Goal: Task Accomplishment & Management: Manage account settings

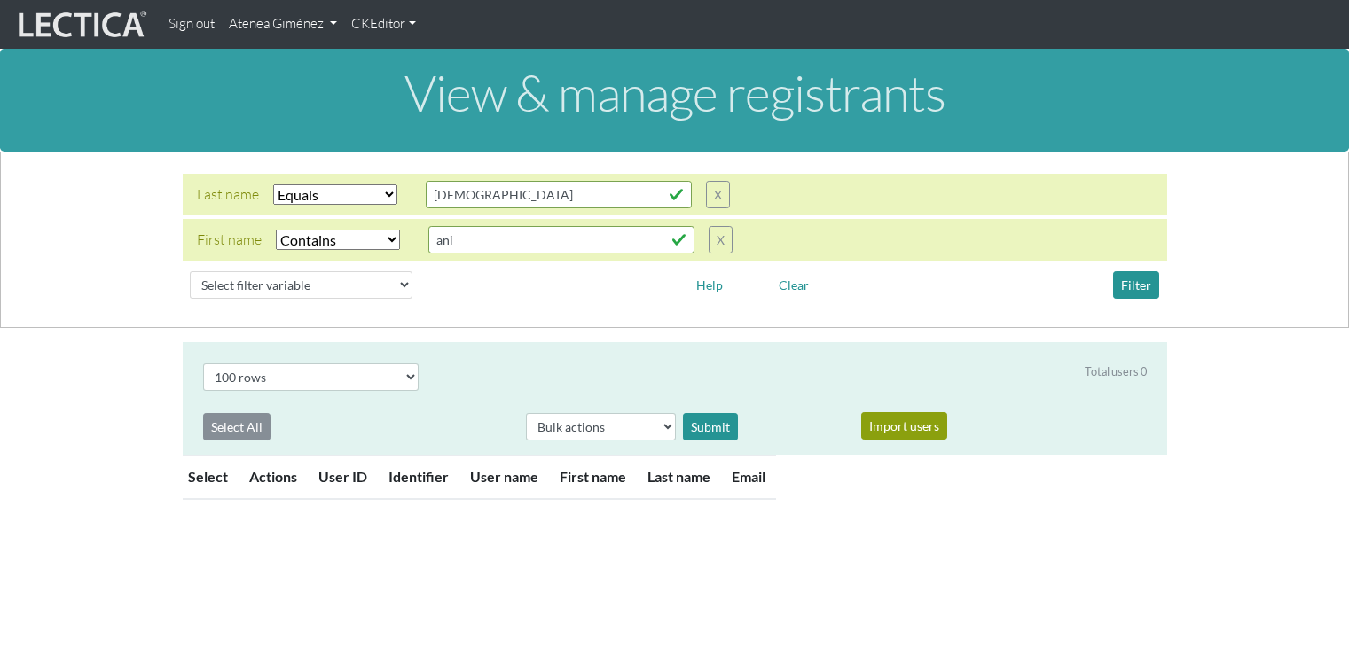
select select "iexact"
select select "icontains"
select select "100"
click at [249, 7] on link "Atenea Giménez" at bounding box center [283, 24] width 122 height 35
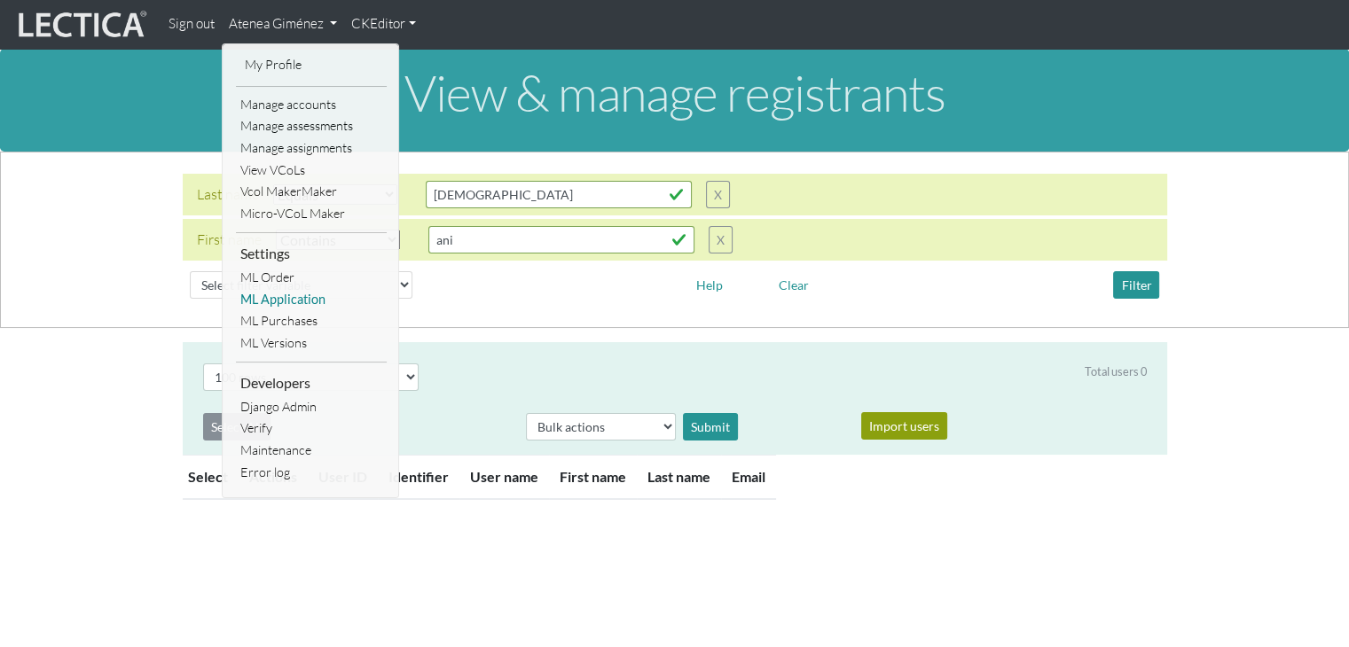
click at [281, 293] on link "ML Application" at bounding box center [311, 300] width 151 height 22
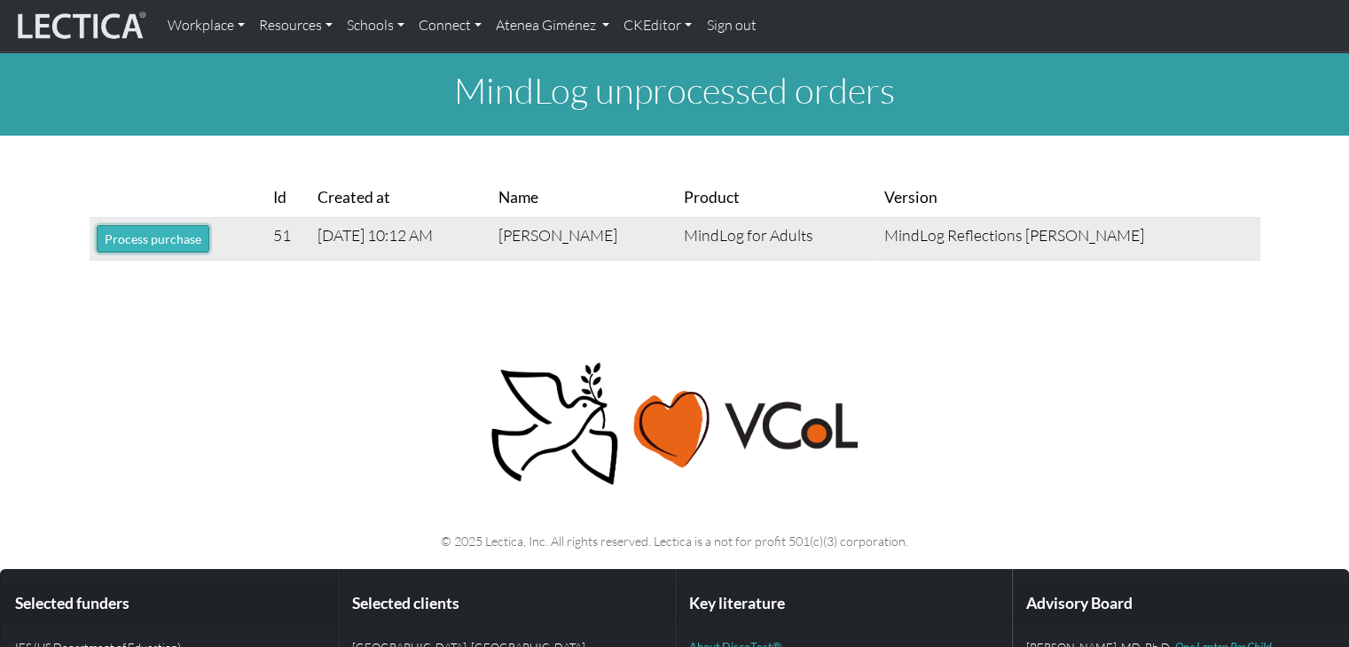
click at [128, 227] on button "Process purchase" at bounding box center [153, 238] width 113 height 27
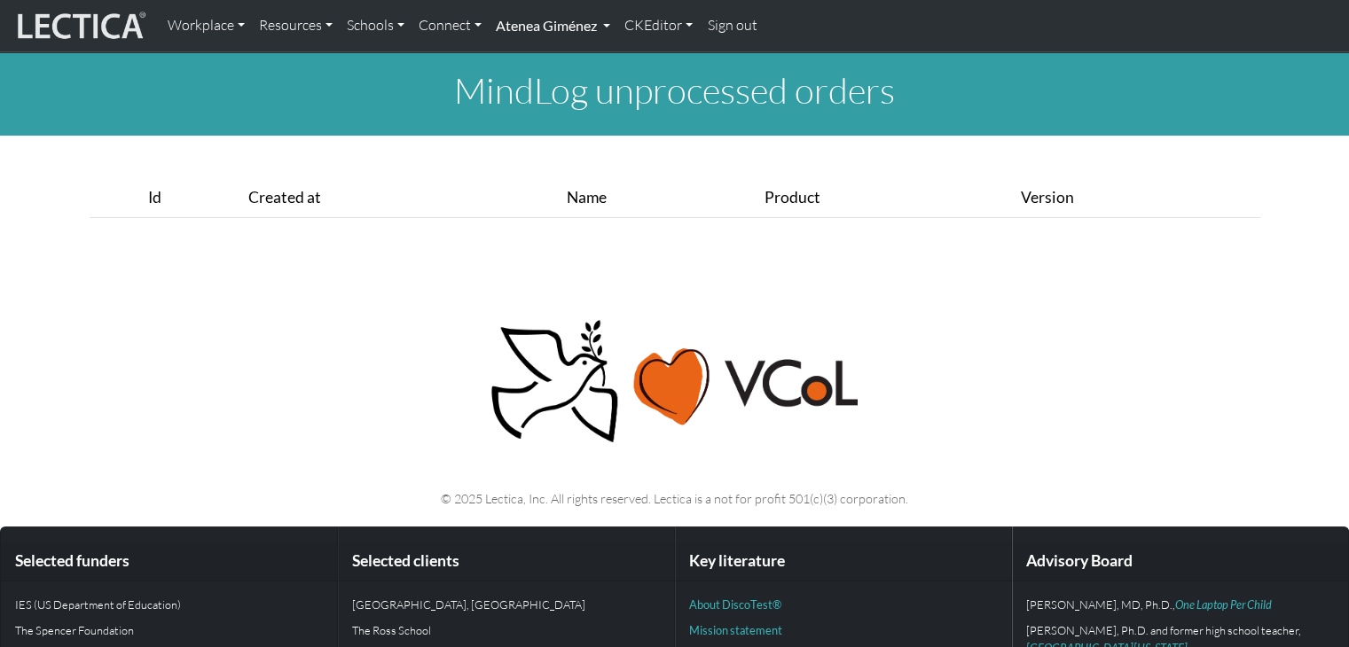
click at [556, 30] on link "Atenea Giménez" at bounding box center [553, 25] width 129 height 37
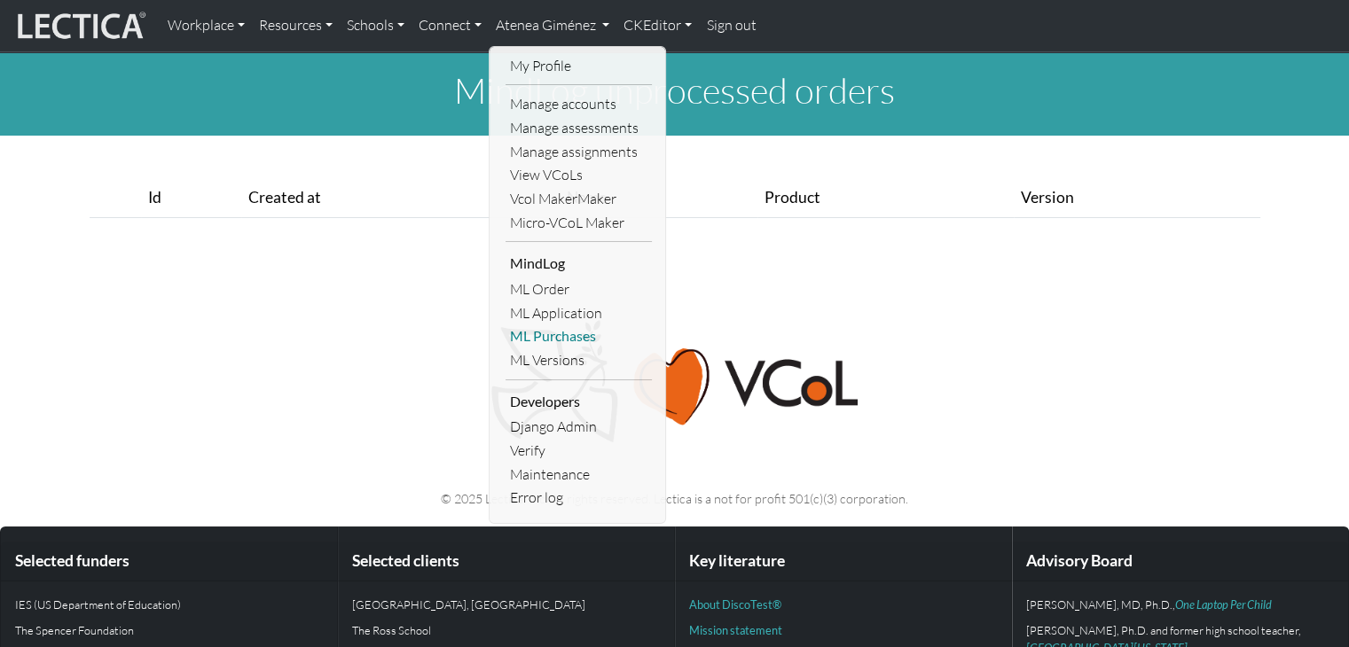
click at [549, 340] on link "ML Purchases" at bounding box center [578, 337] width 146 height 24
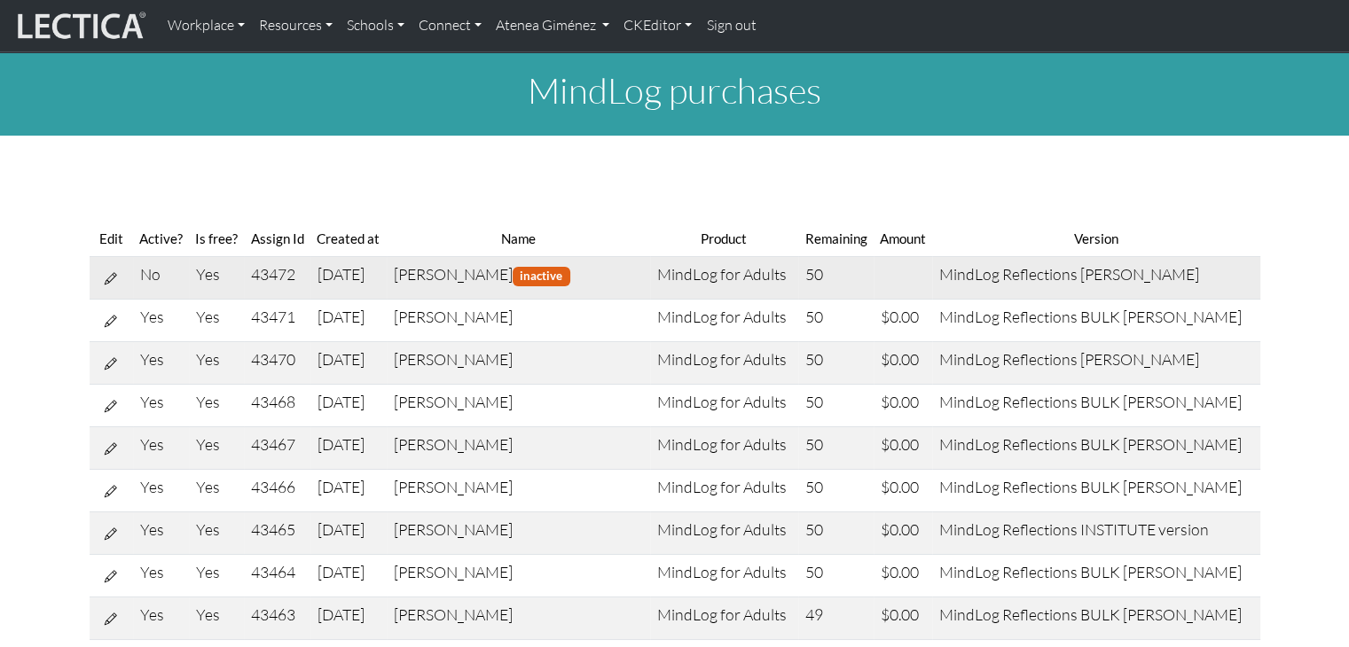
click at [112, 278] on icon at bounding box center [111, 277] width 12 height 15
select select "8"
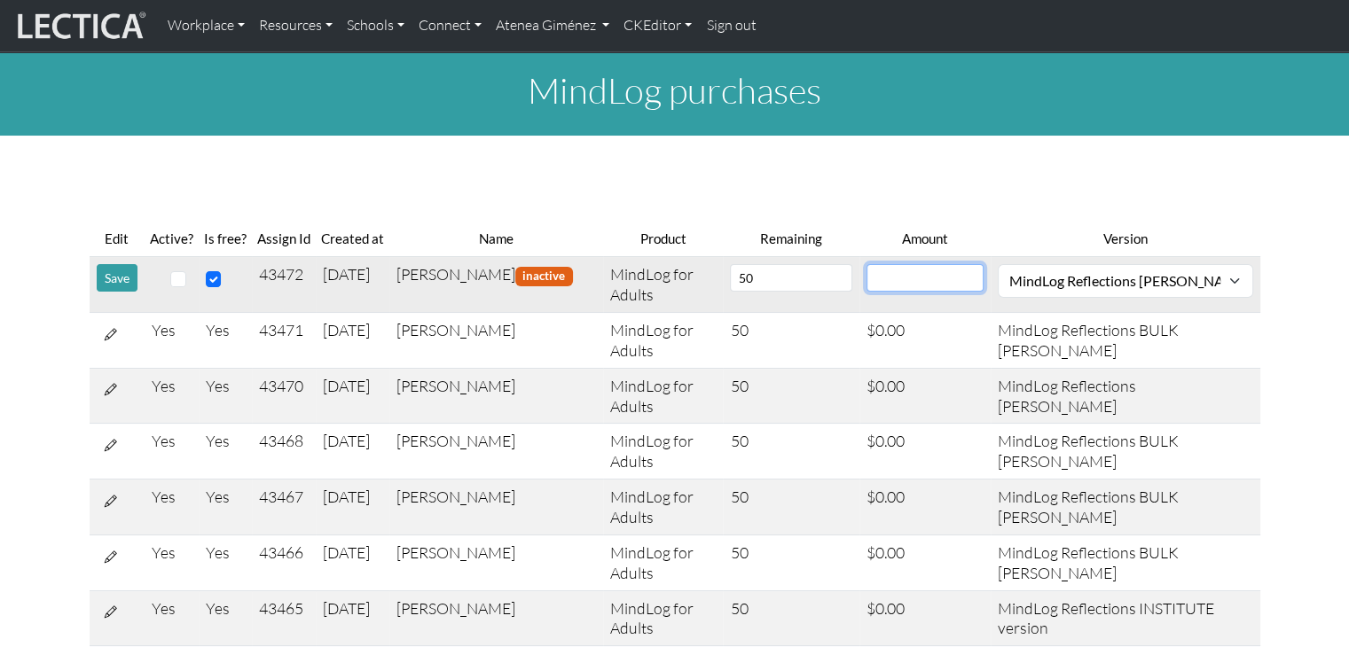
click at [893, 275] on input "number" at bounding box center [924, 277] width 117 height 27
type input "0"
click at [174, 275] on input "checkbox" at bounding box center [178, 279] width 16 height 16
checkbox input "true"
click at [123, 278] on button "Save" at bounding box center [117, 277] width 41 height 27
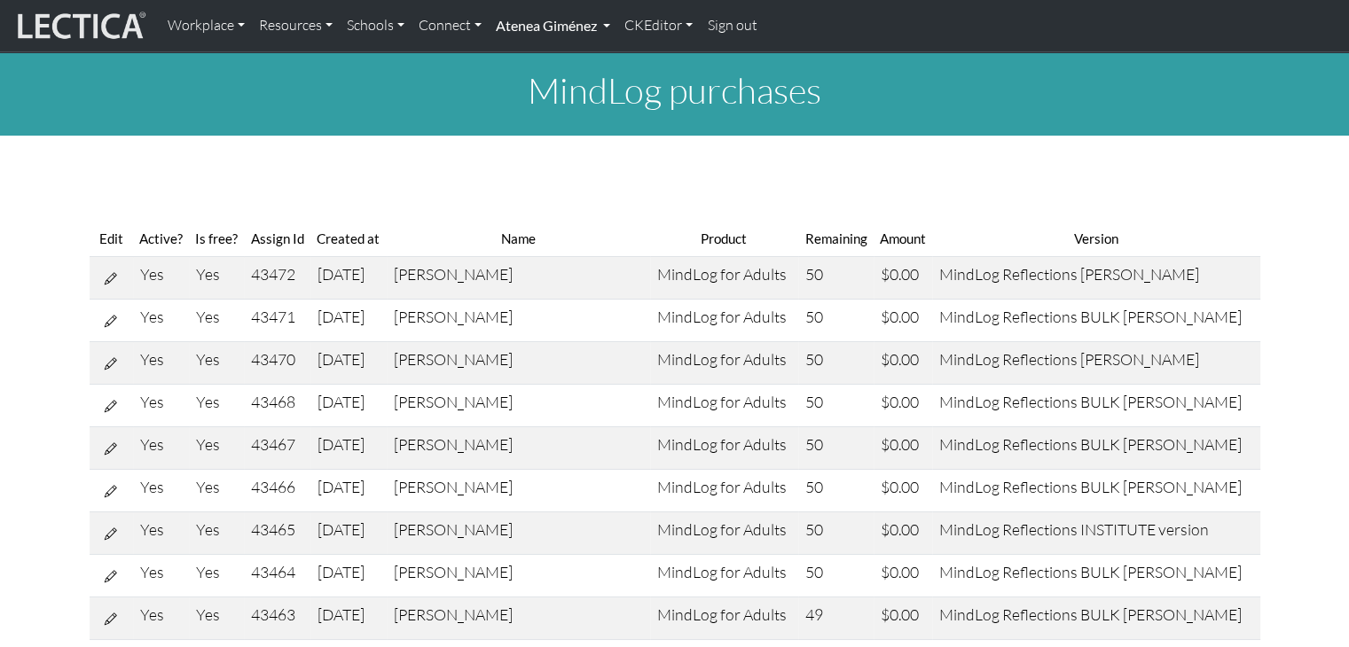
click at [560, 18] on link "Atenea Giménez" at bounding box center [553, 25] width 129 height 37
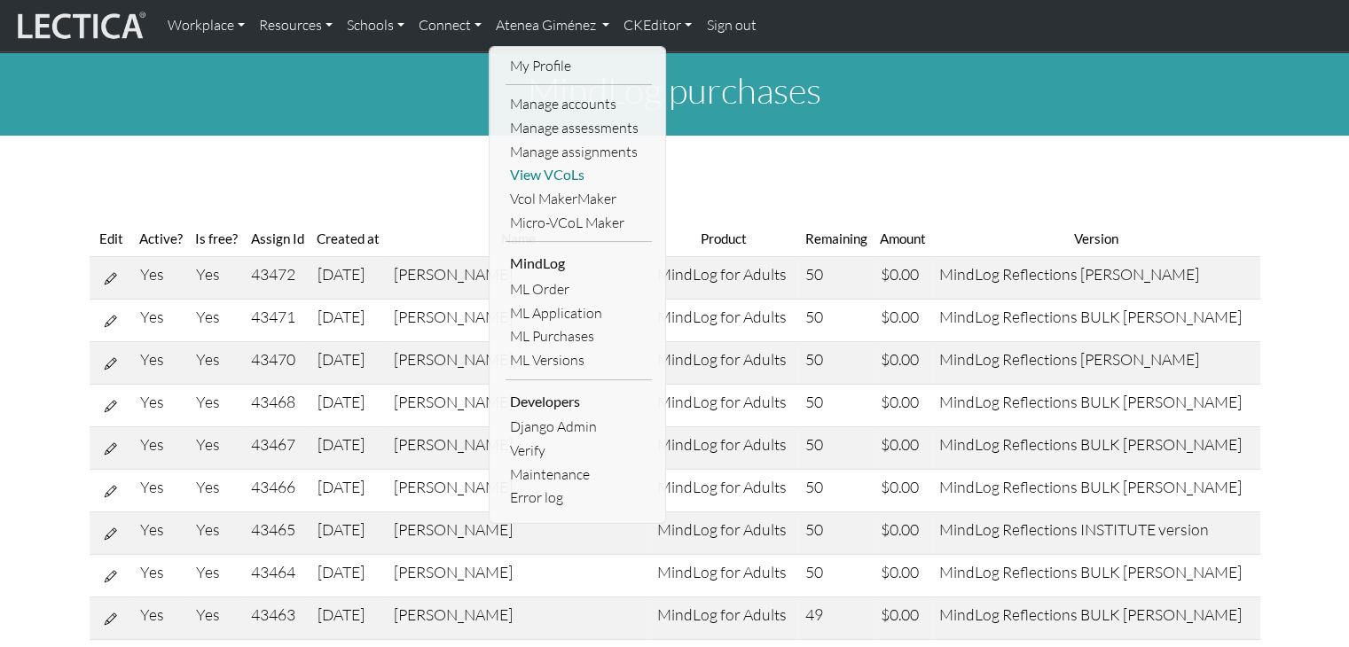
click at [559, 163] on link "View VCoLs" at bounding box center [578, 175] width 146 height 24
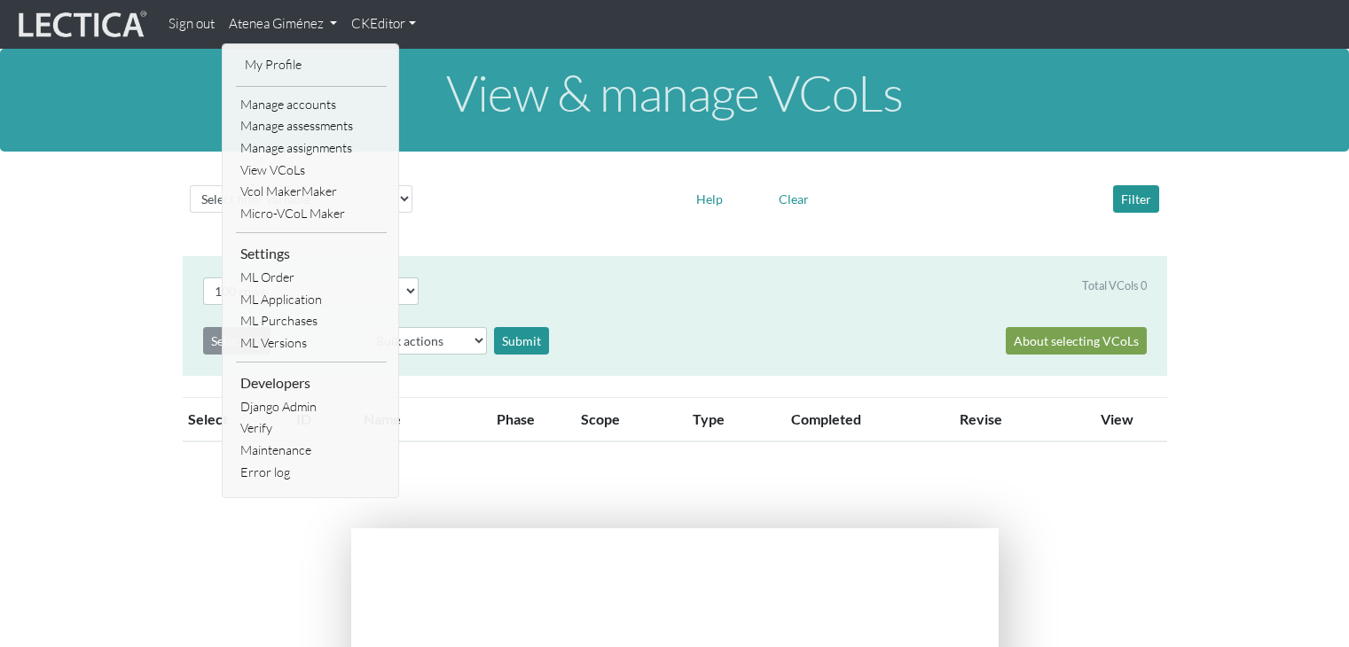
select select "100"
click at [300, 151] on link "Manage assignments" at bounding box center [311, 148] width 151 height 22
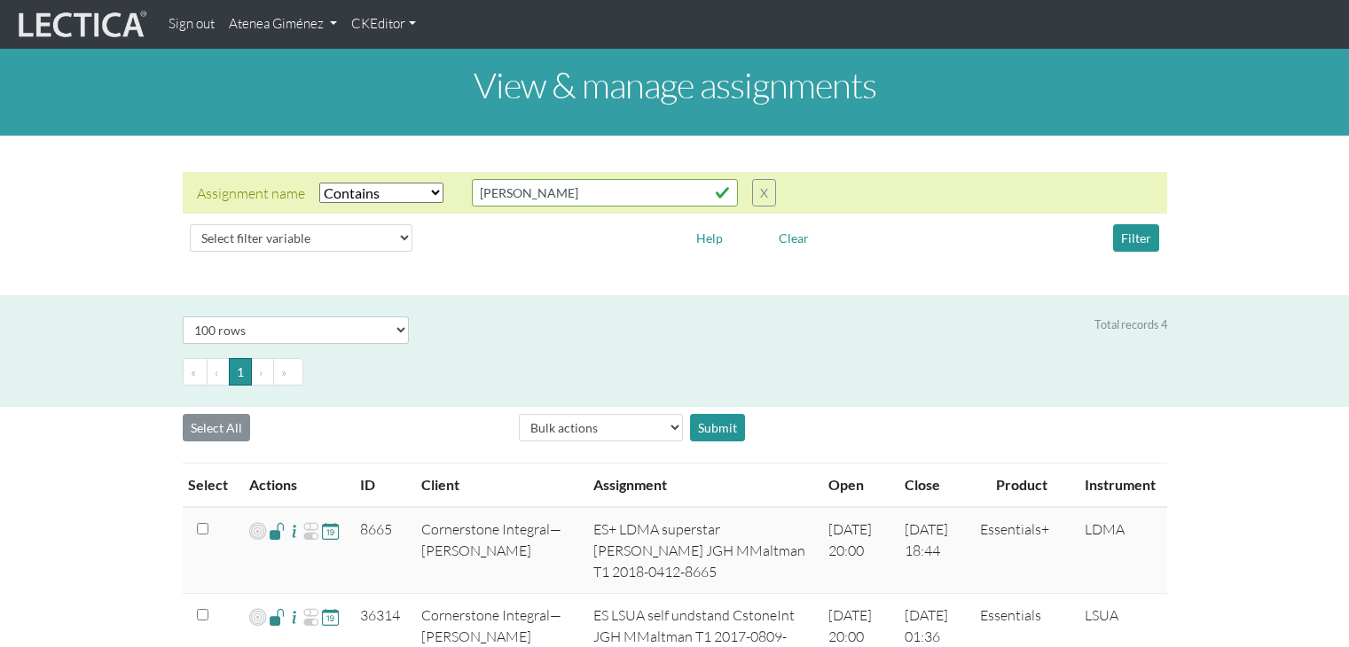
select select "icontains"
select select "100"
drag, startPoint x: 518, startPoint y: 203, endPoint x: 455, endPoint y: 215, distance: 64.2
click at [455, 215] on div "Assignment name Select filter Equals Does not equal Contains Does not contain S…" at bounding box center [674, 215] width 1320 height 87
click at [1139, 235] on button "Filter" at bounding box center [1136, 237] width 46 height 27
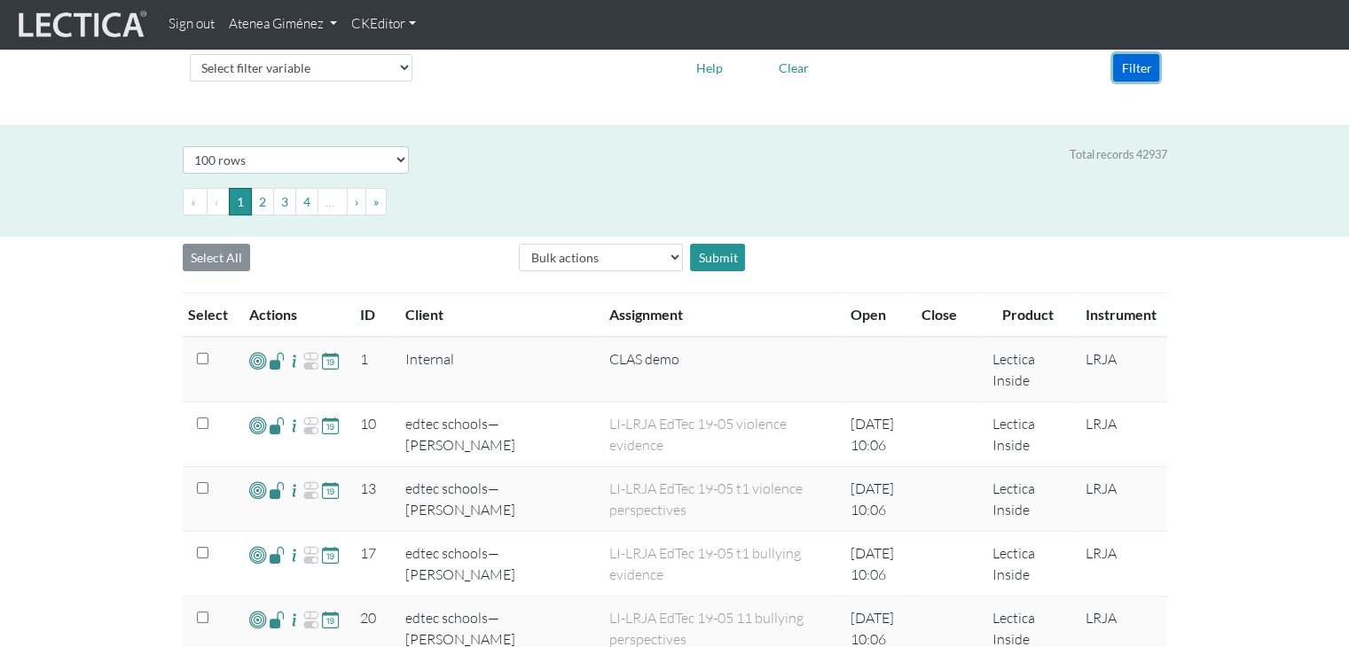
scroll to position [89, 0]
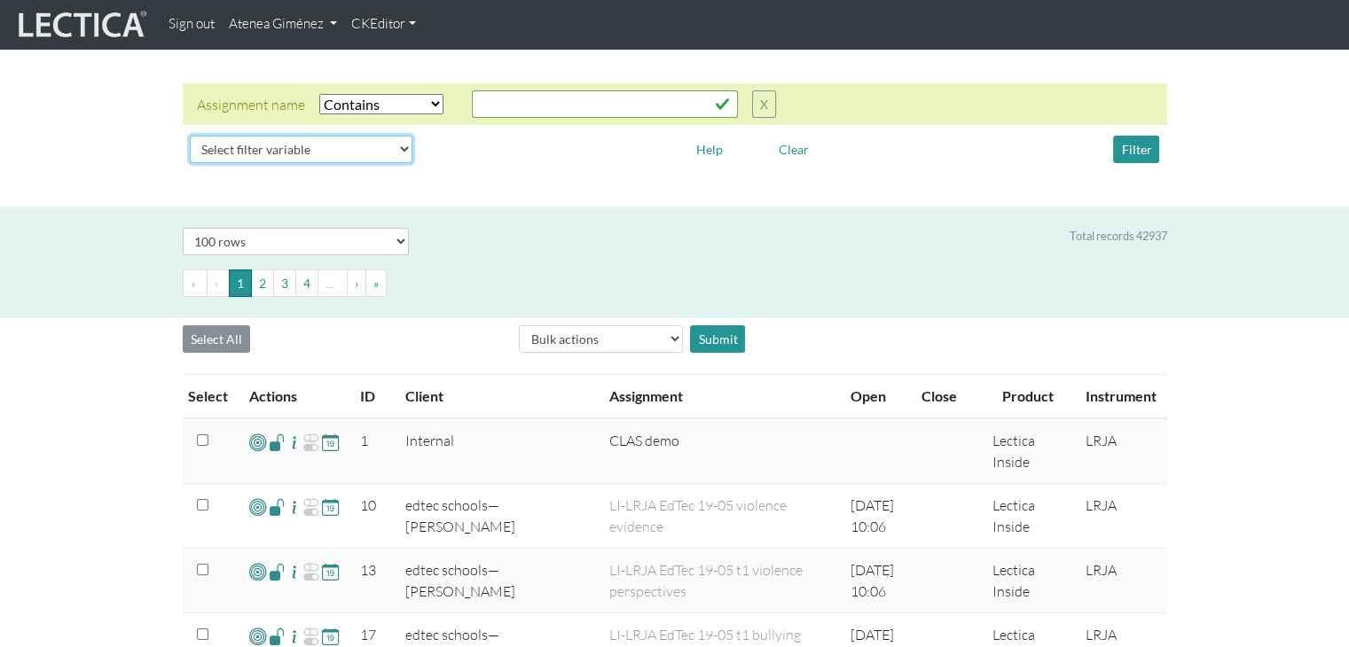
click at [346, 158] on select "Select filter variable Assignment name Assignment ID Client name Date open Date…" at bounding box center [301, 149] width 223 height 27
select select "product__name"
click at [190, 163] on select "Select filter variable Assignment name Assignment ID Client name Date open Date…" at bounding box center [301, 149] width 223 height 27
select select
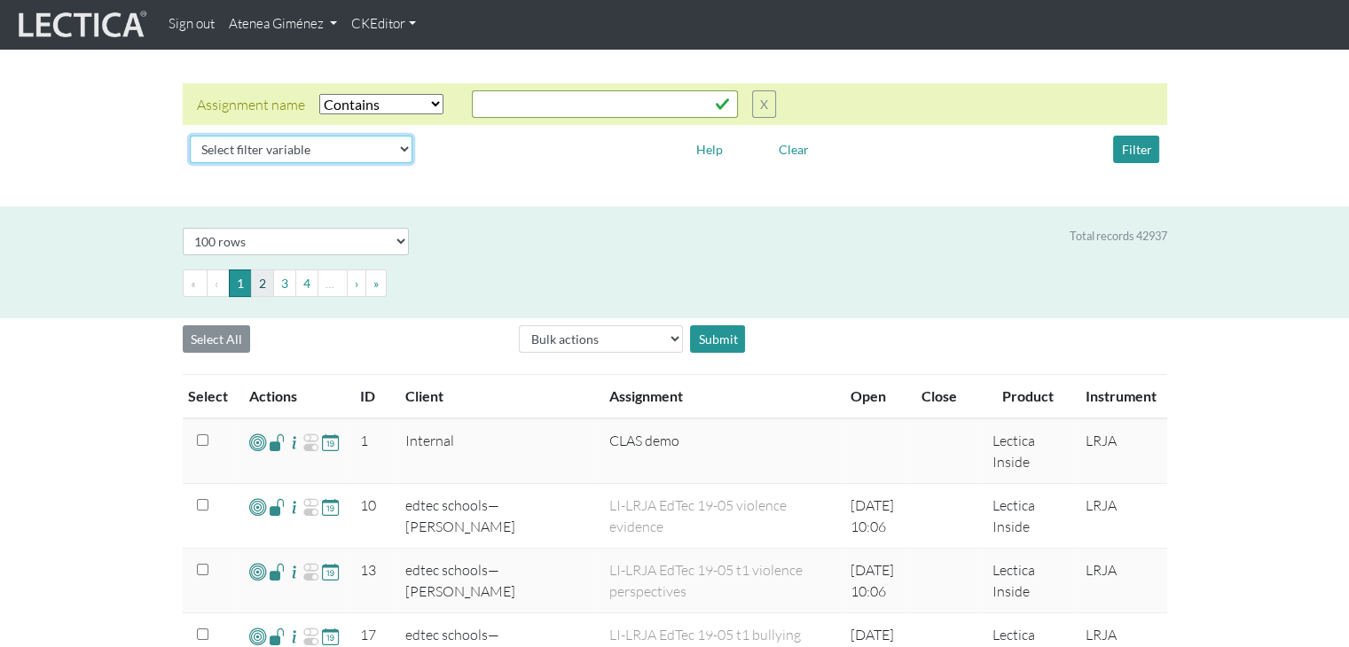
select select
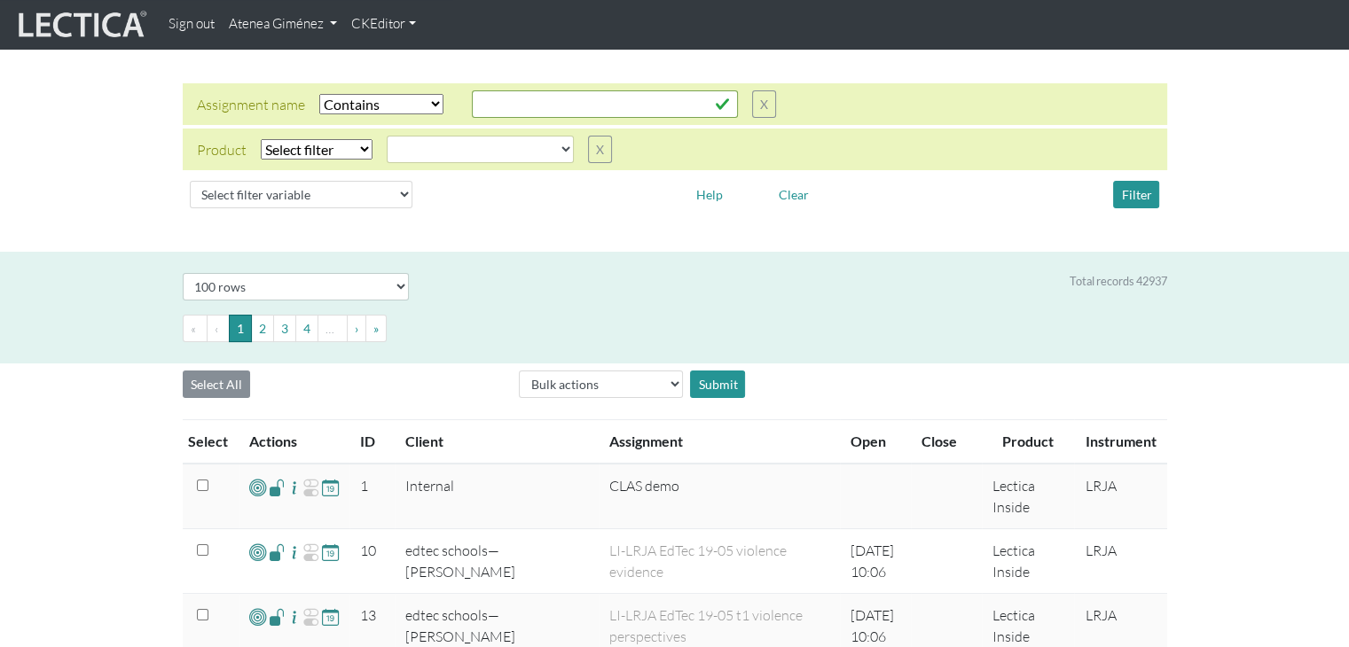
click at [365, 150] on select "Select filter Equals Does not equal" at bounding box center [317, 149] width 112 height 20
select select "iexact"
click at [261, 139] on select "Select filter Equals Does not equal" at bounding box center [317, 149] width 112 height 20
click at [407, 150] on select "CLAS Demo Essentials Essentials+ Essentials++ Essentials + Interview Essentials…" at bounding box center [480, 149] width 187 height 27
select select "MindLog for Adults"
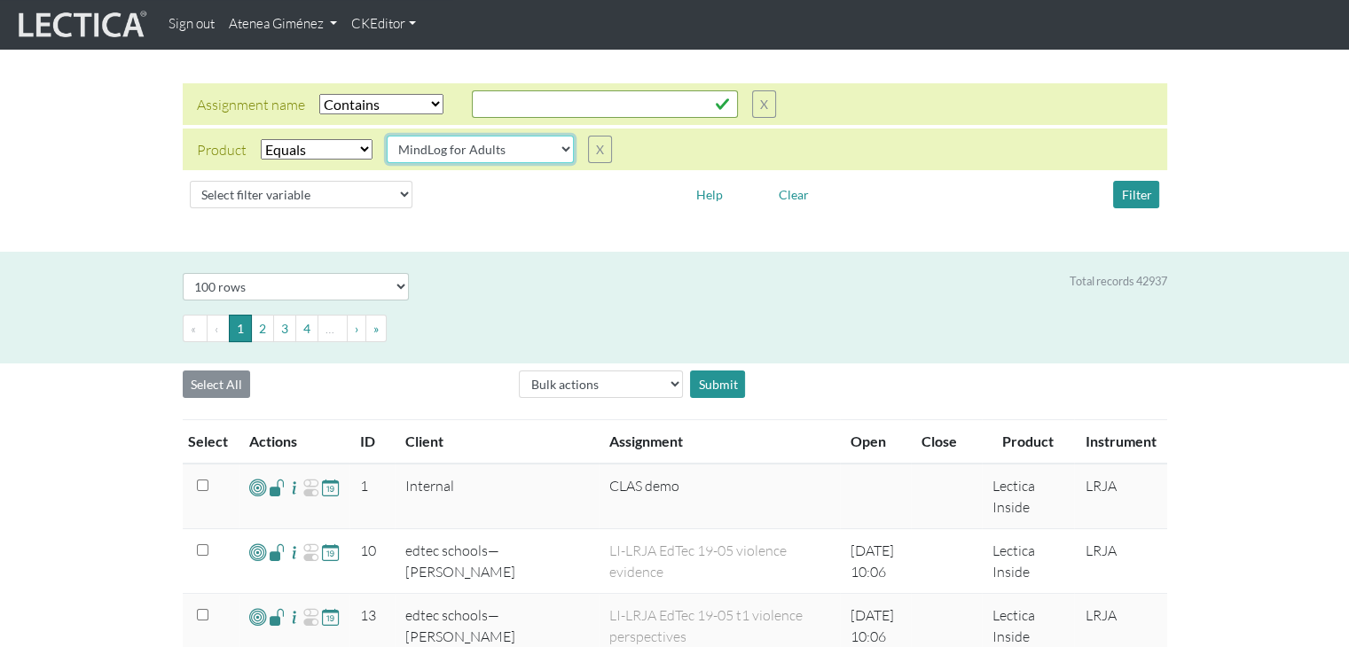
click at [387, 136] on select "CLAS Demo Essentials Essentials+ Essentials++ Essentials + Interview Essentials…" at bounding box center [480, 149] width 187 height 27
click at [1132, 195] on button "Filter" at bounding box center [1136, 194] width 46 height 27
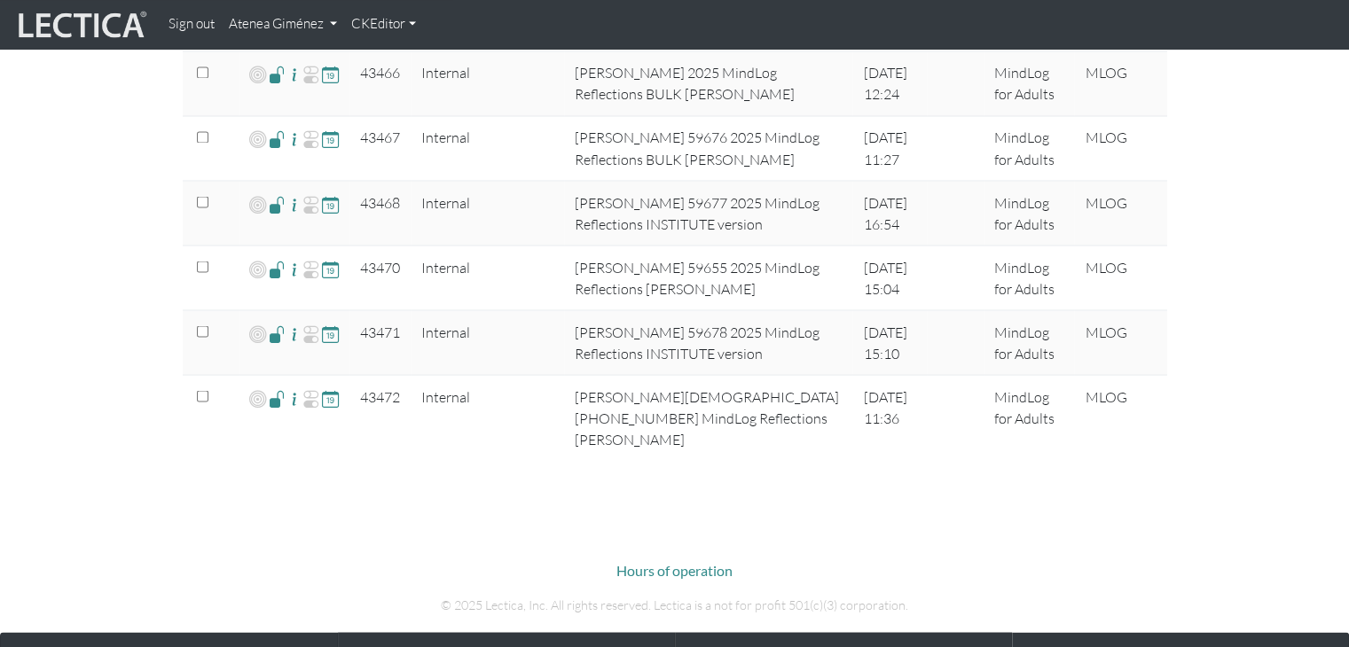
scroll to position [3227, 0]
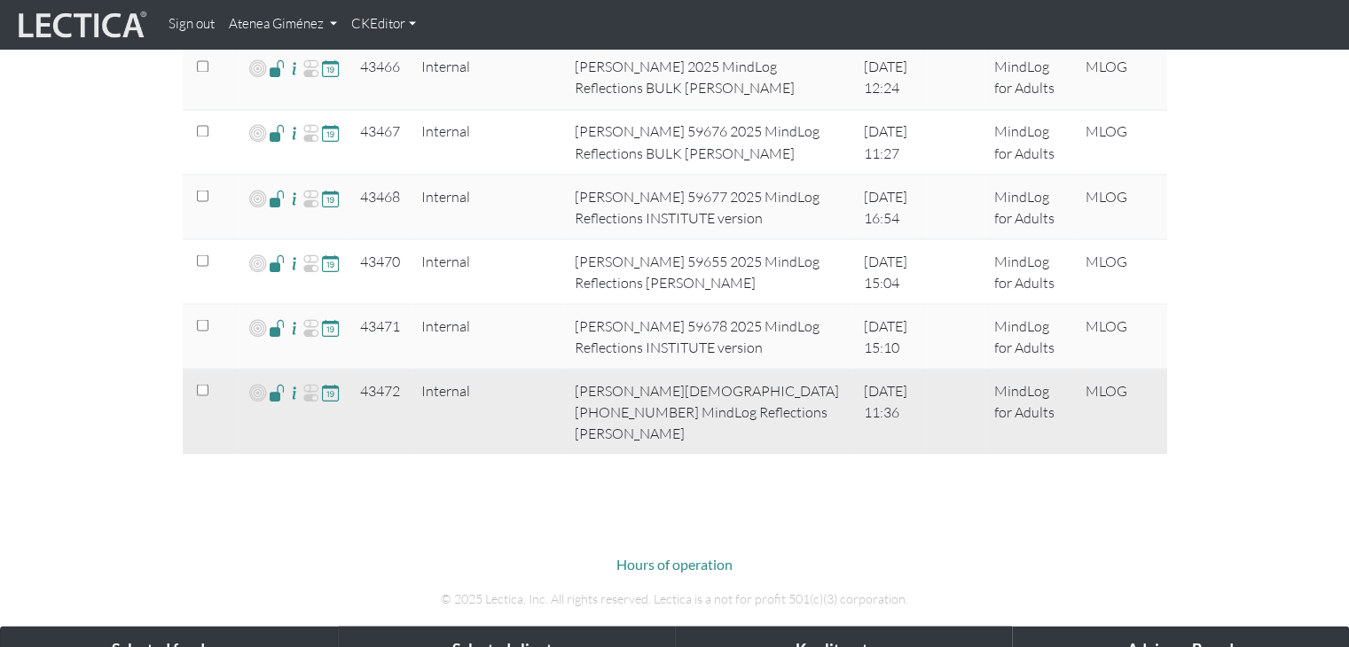
click at [276, 387] on span at bounding box center [277, 391] width 17 height 20
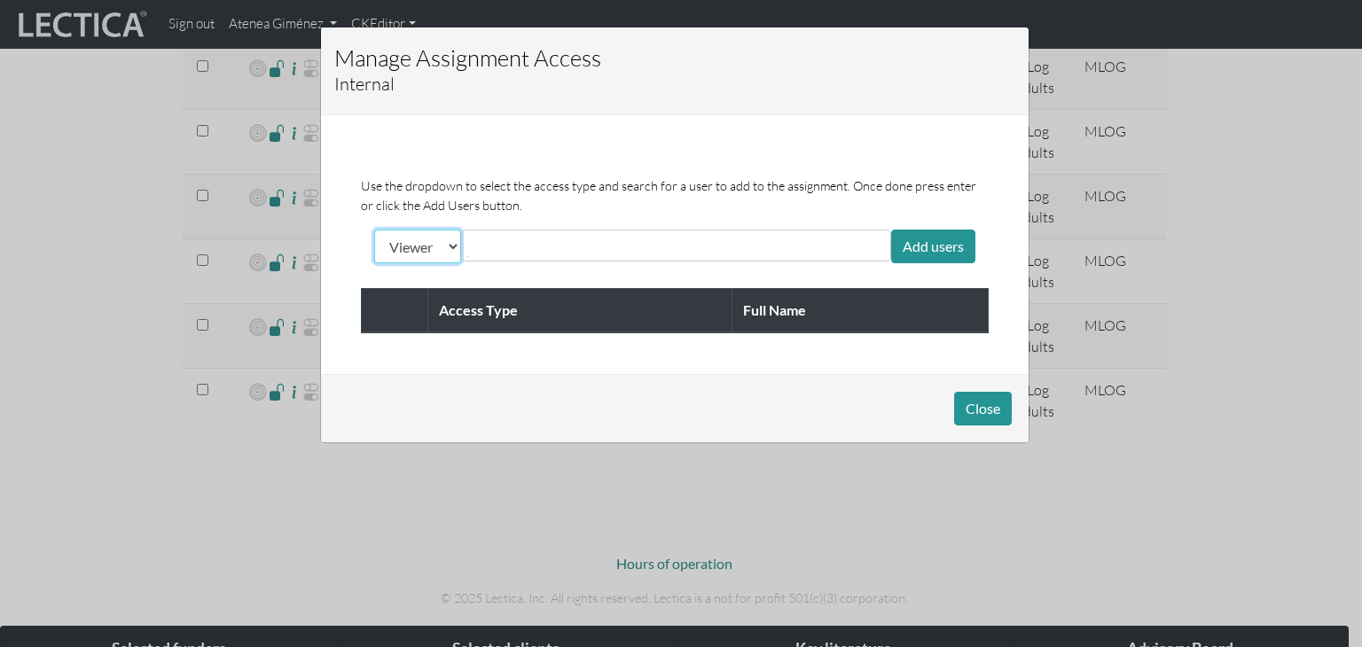
click at [404, 253] on select "Viewer Limited Client" at bounding box center [417, 247] width 87 height 34
select select "client"
click at [374, 230] on select "Viewer Limited Client" at bounding box center [417, 247] width 87 height 34
drag, startPoint x: 513, startPoint y: 223, endPoint x: 500, endPoint y: 228, distance: 14.0
click at [513, 223] on div "Use the dropdown to select the access type and search for a user to add to the …" at bounding box center [675, 221] width 654 height 90
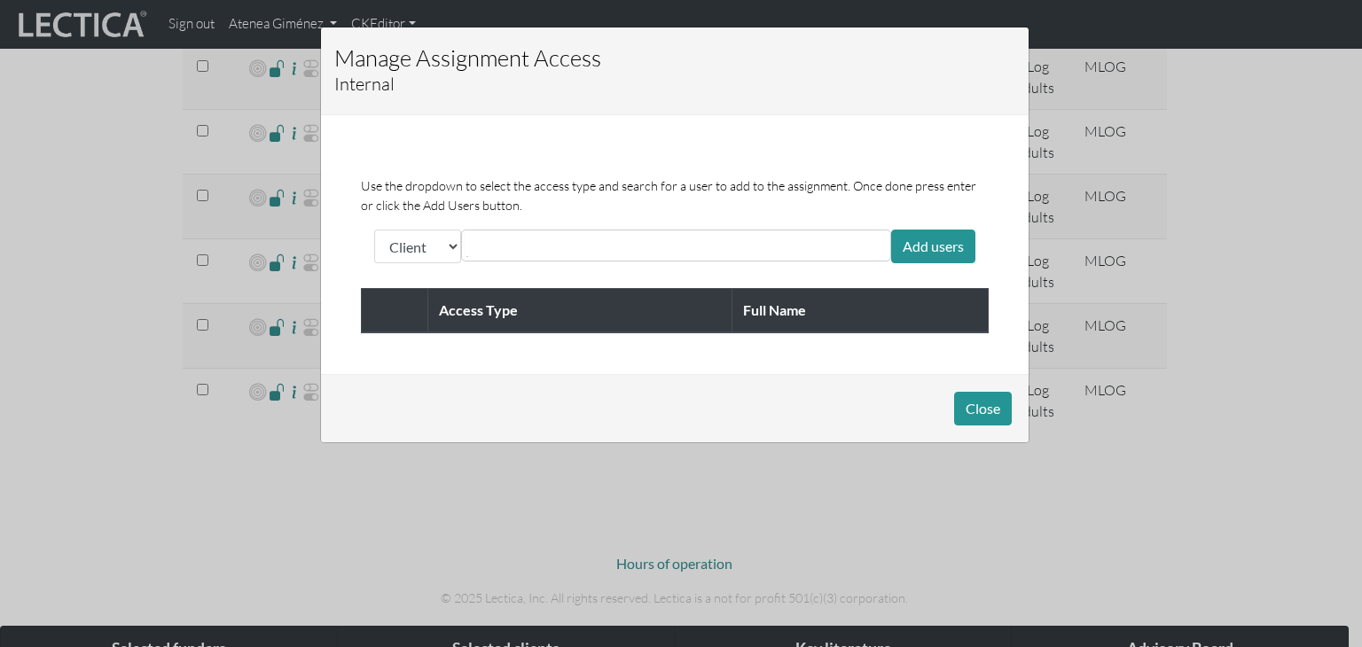
click at [489, 252] on input "text" at bounding box center [545, 245] width 158 height 21
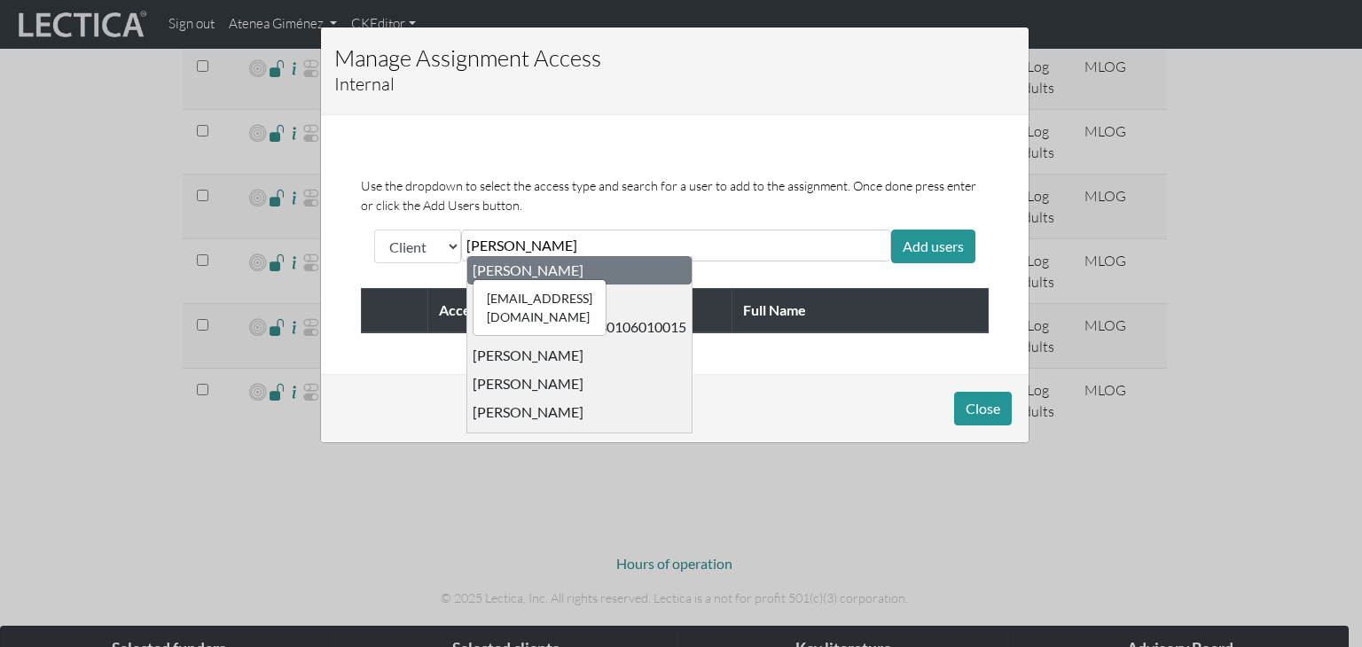
type input "maisano"
click at [508, 271] on div "nic@effortlesslabs.com Nicholas Maisano" at bounding box center [528, 271] width 111 height 18
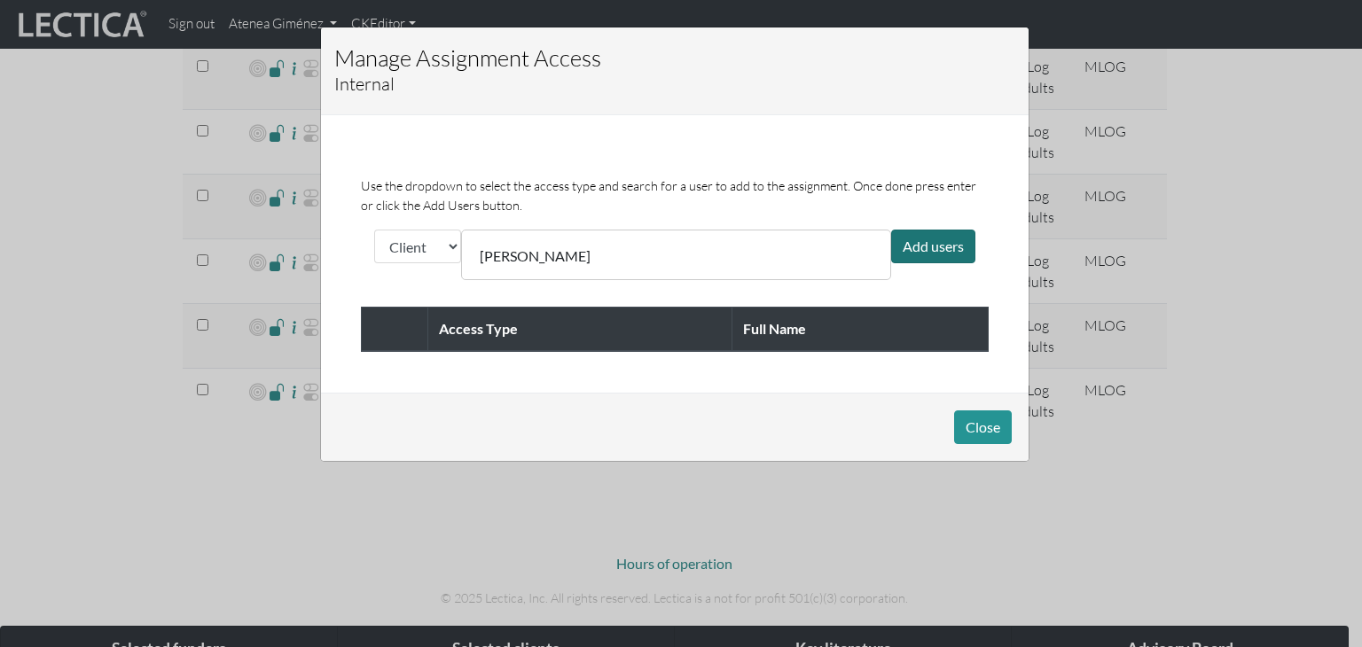
click at [912, 258] on div "Add users" at bounding box center [933, 247] width 84 height 34
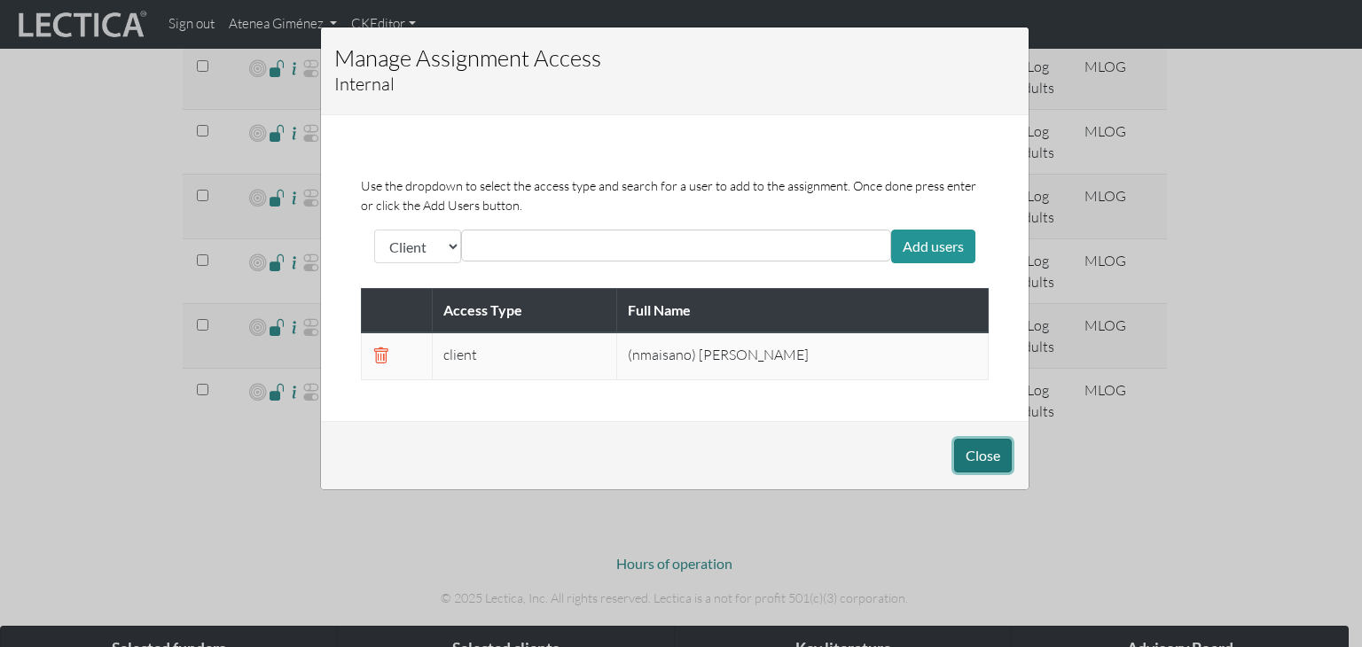
click at [998, 457] on button "Close" at bounding box center [983, 456] width 58 height 34
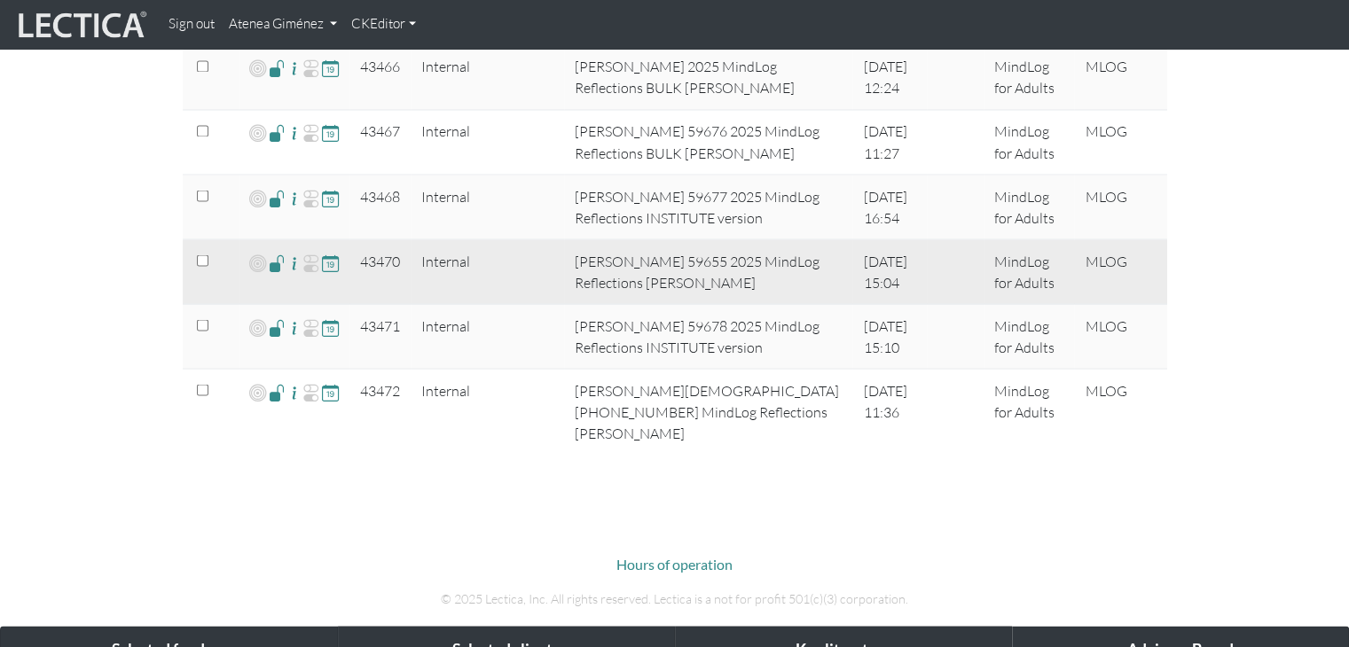
click at [272, 257] on span at bounding box center [277, 262] width 17 height 20
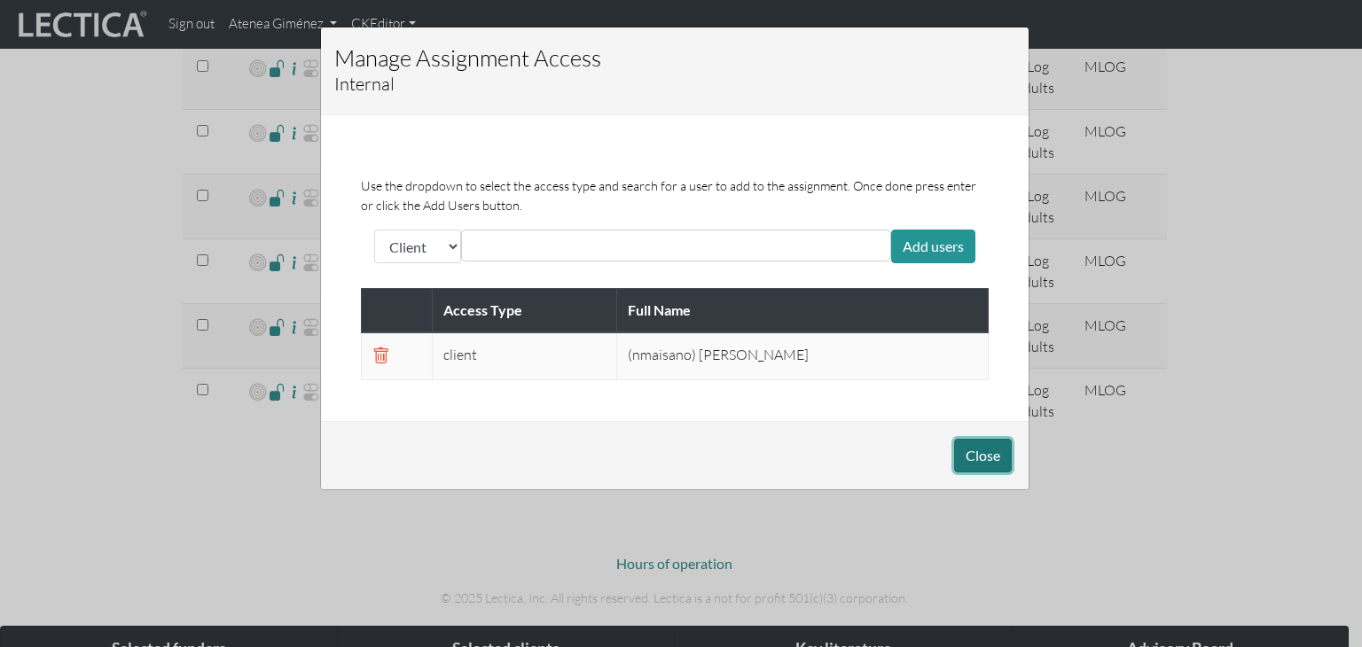
click at [986, 459] on button "Close" at bounding box center [983, 456] width 58 height 34
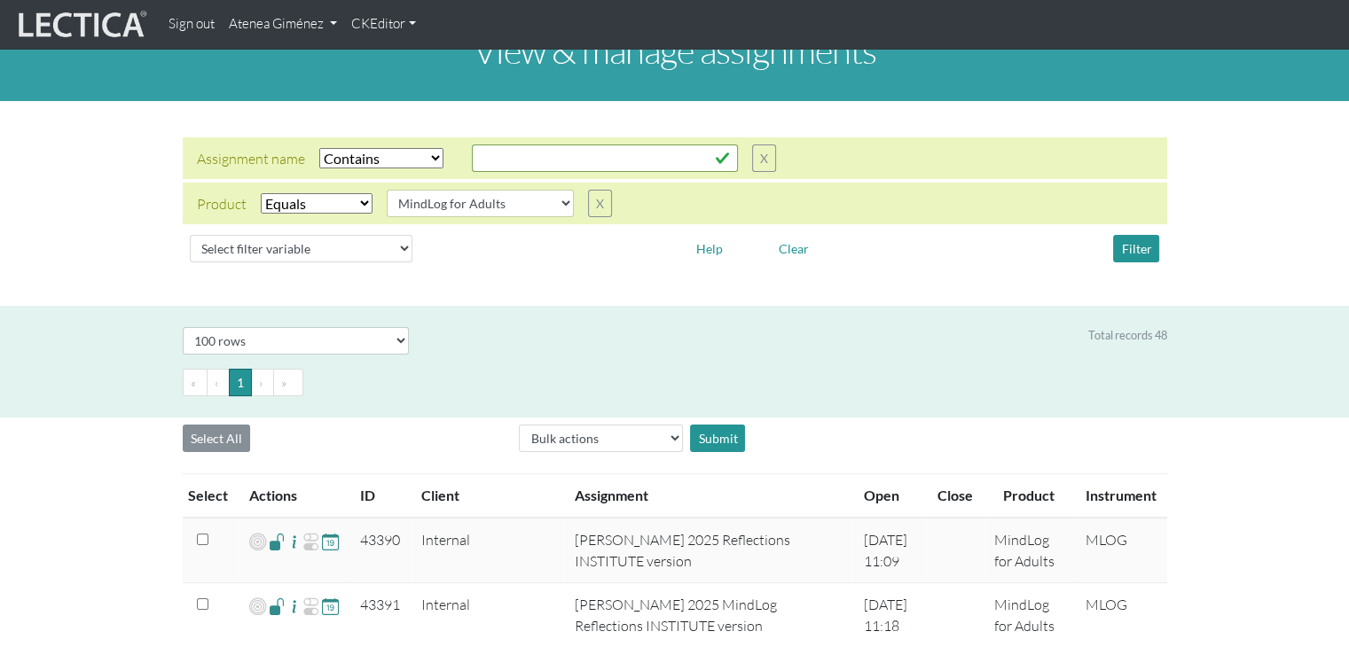
scroll to position [0, 0]
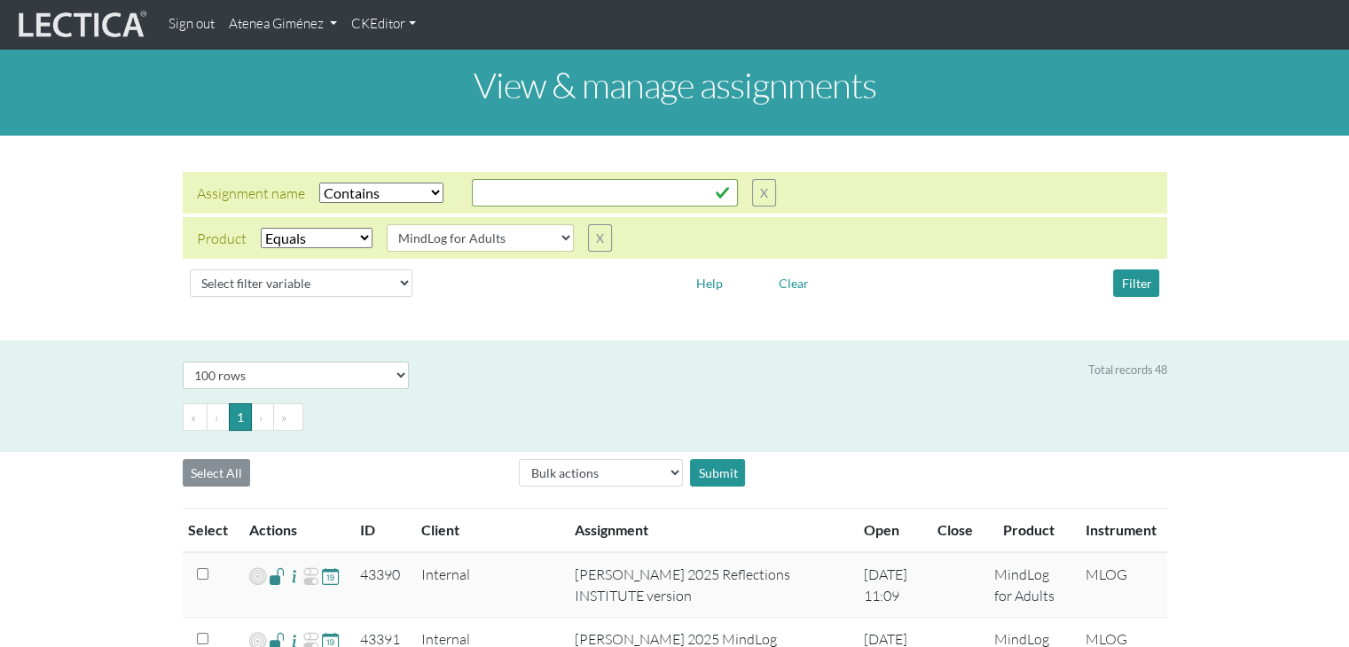
click at [262, 39] on link "Atenea Giménez" at bounding box center [283, 24] width 122 height 35
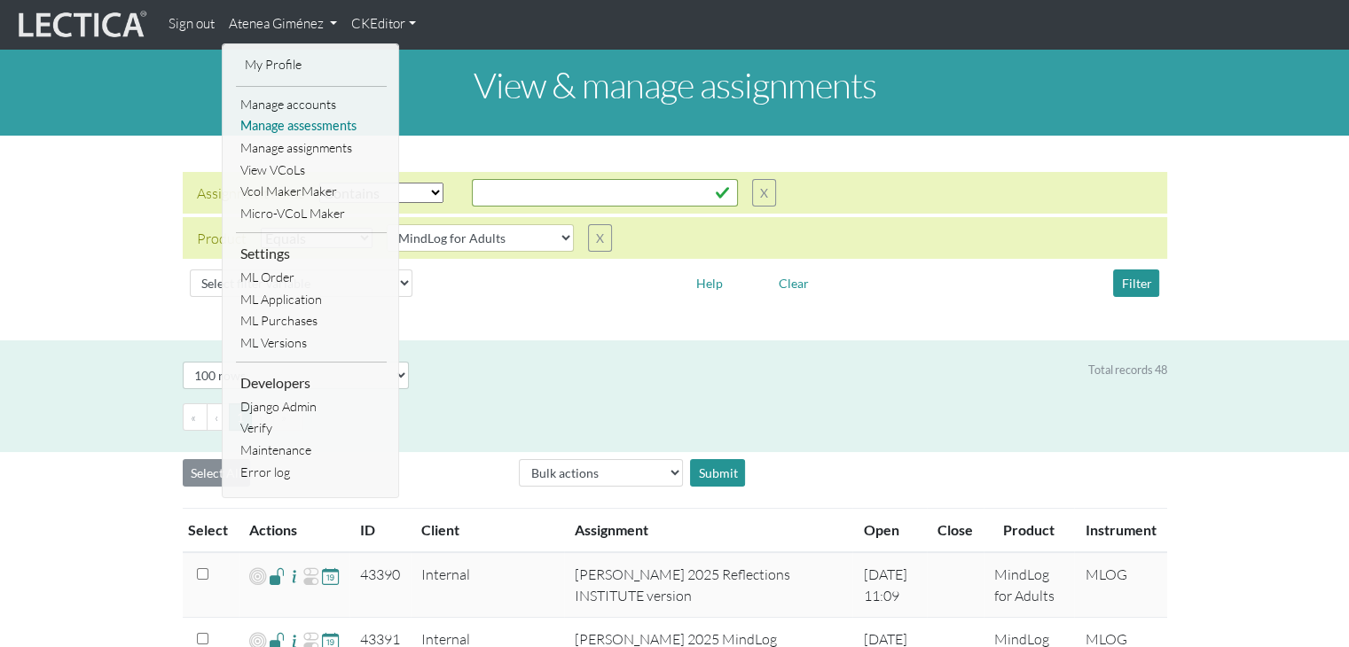
click at [273, 132] on link "Manage assessments" at bounding box center [311, 126] width 151 height 22
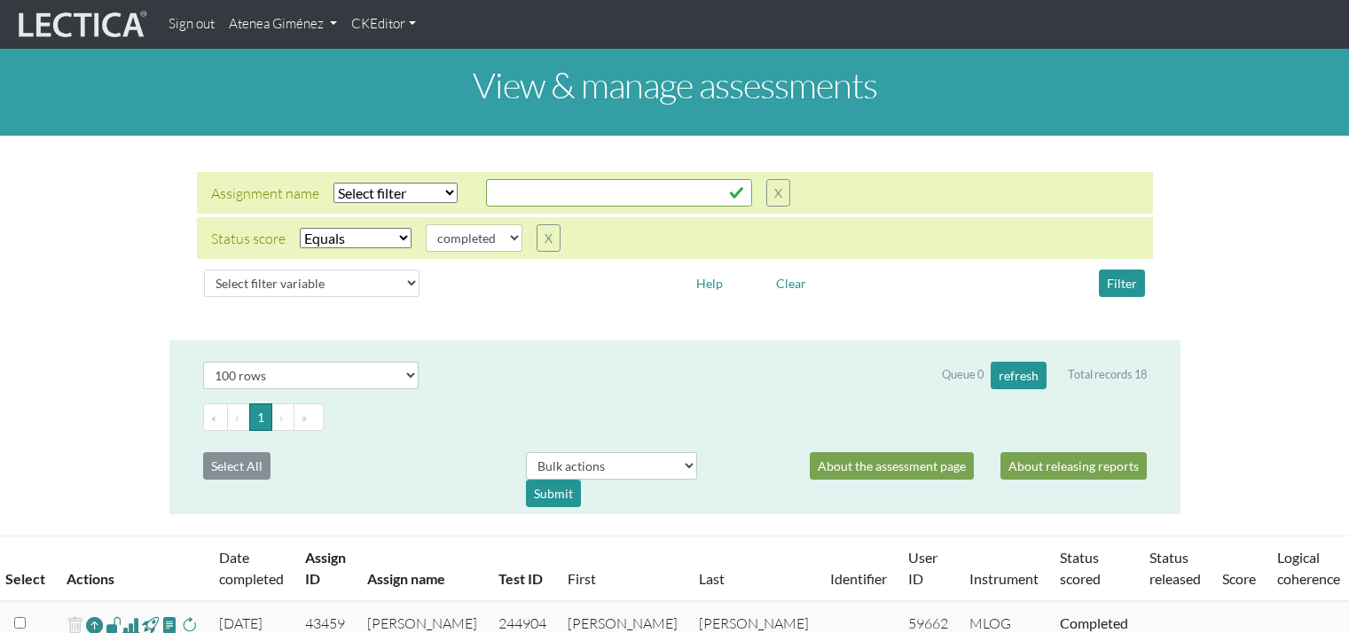
select select "100"
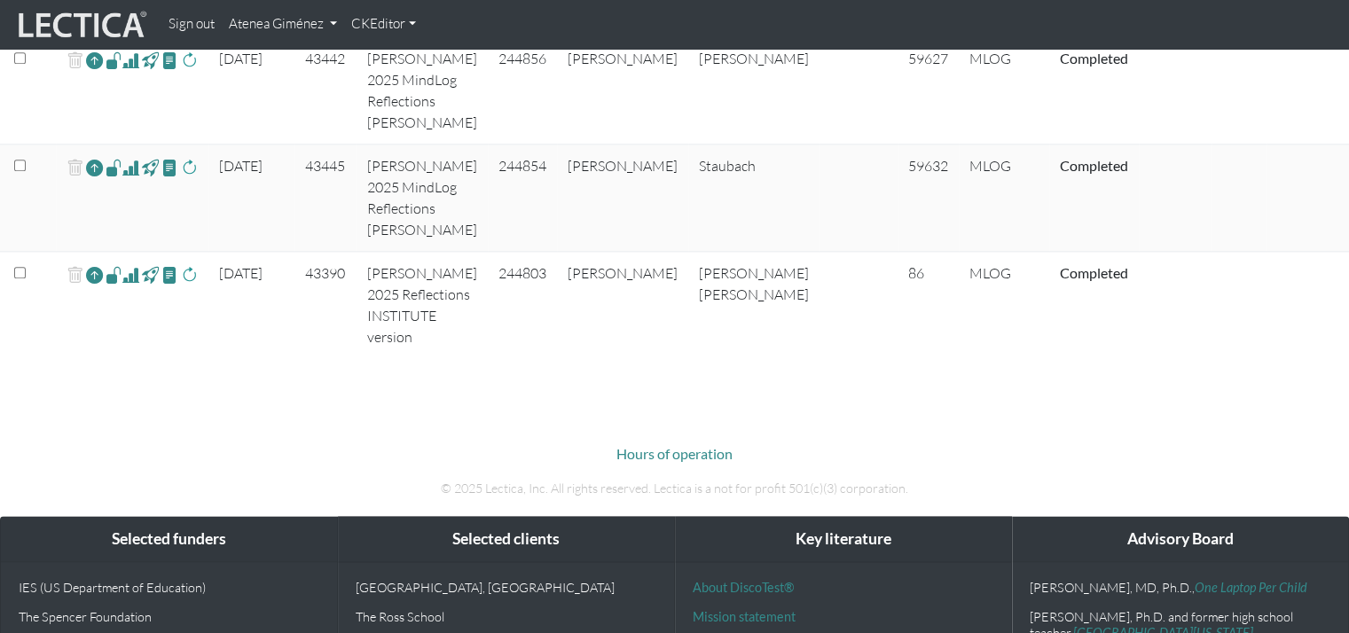
scroll to position [1773, 0]
